Goal: Check status: Check status

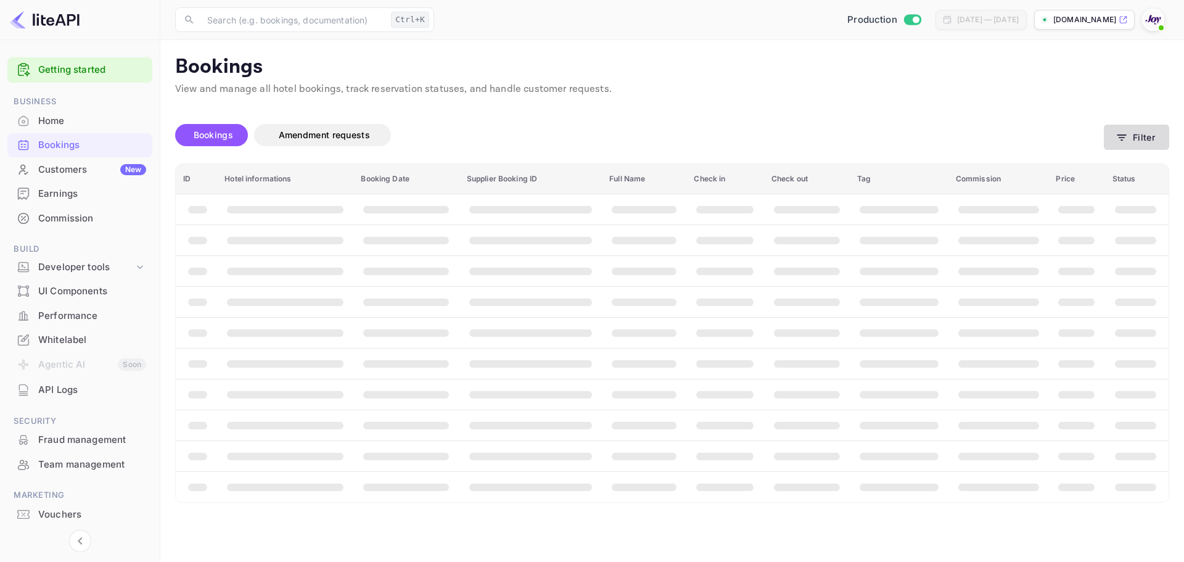
click at [1150, 142] on button "Filter" at bounding box center [1136, 137] width 65 height 25
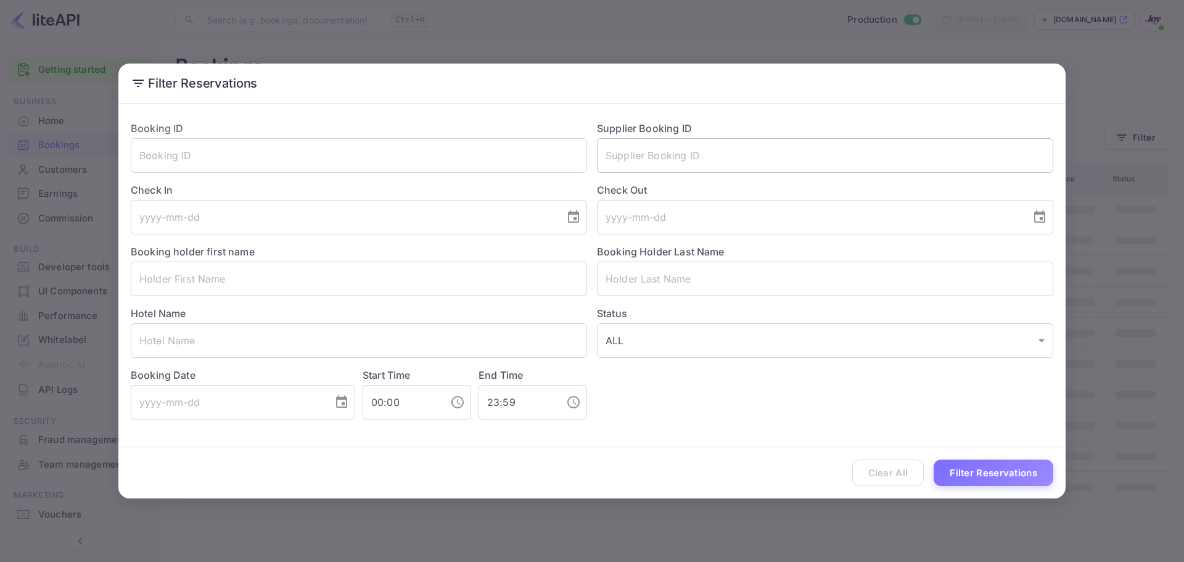
click at [651, 151] on input "text" at bounding box center [825, 155] width 456 height 35
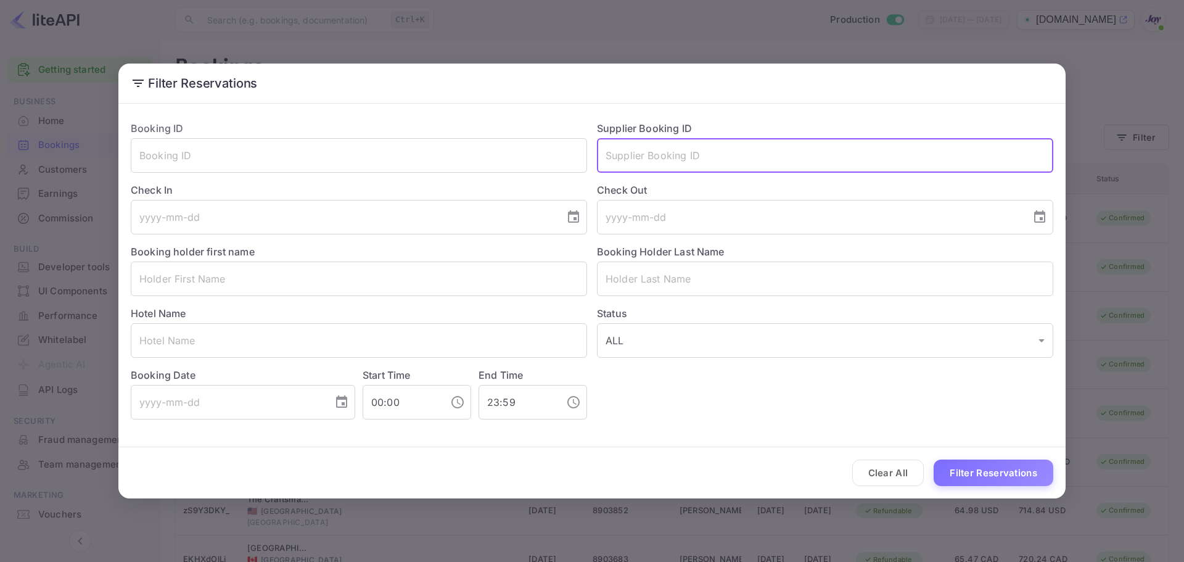
paste input "8473717"
type input "8473717"
click at [990, 465] on button "Filter Reservations" at bounding box center [993, 472] width 120 height 27
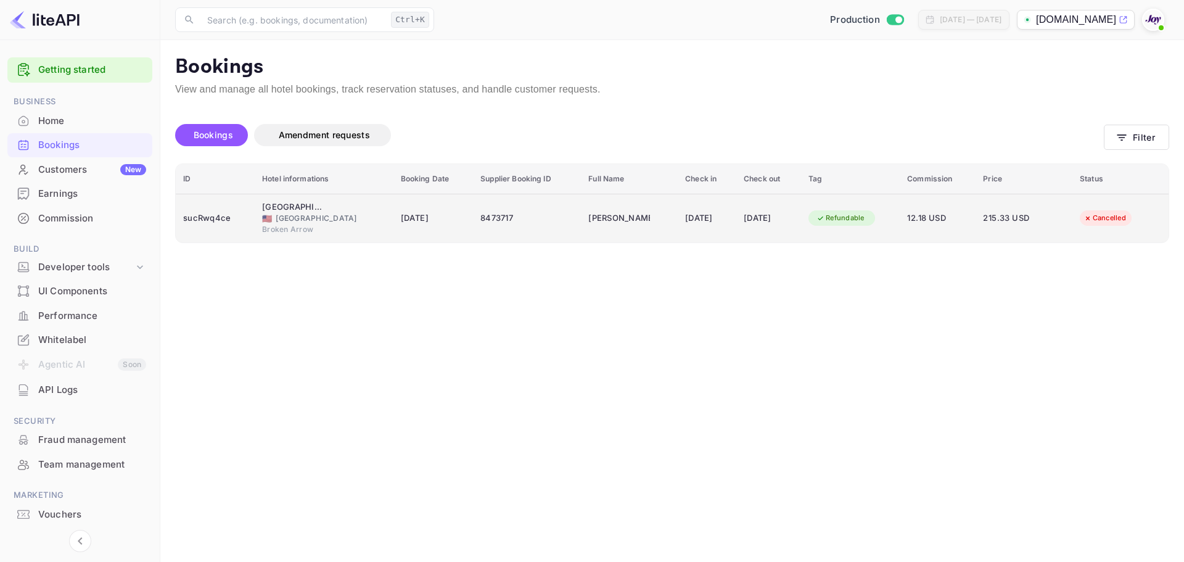
click at [215, 223] on div "sucRwq4ce" at bounding box center [215, 218] width 64 height 20
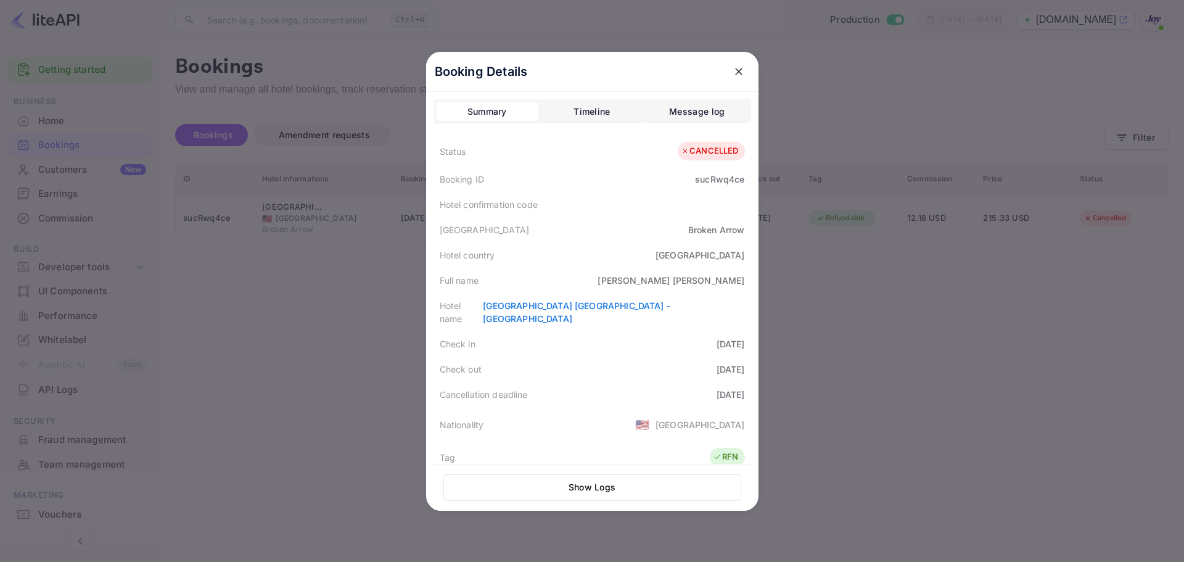
click at [305, 264] on div at bounding box center [592, 281] width 1184 height 562
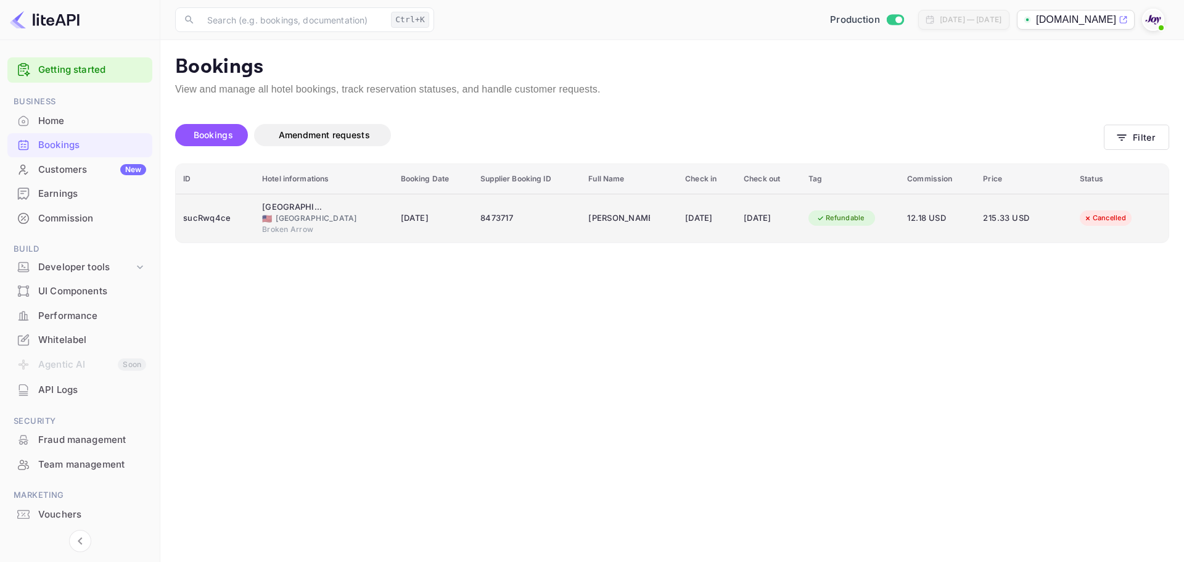
click at [215, 222] on div "sucRwq4ce" at bounding box center [215, 218] width 64 height 20
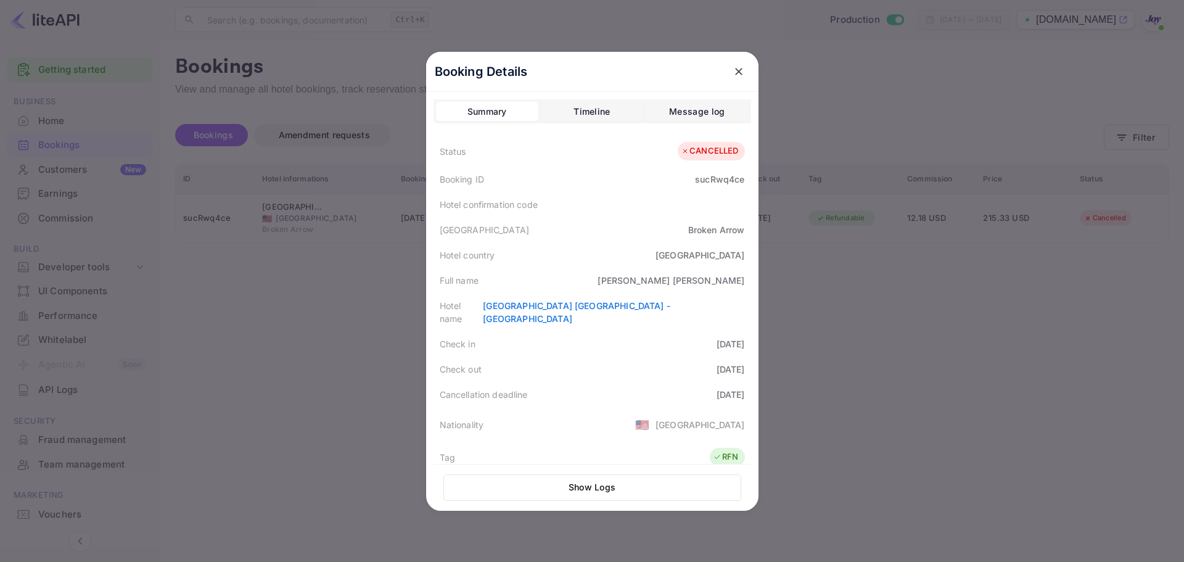
click at [321, 375] on div at bounding box center [592, 281] width 1184 height 562
